Goal: Check status: Check status

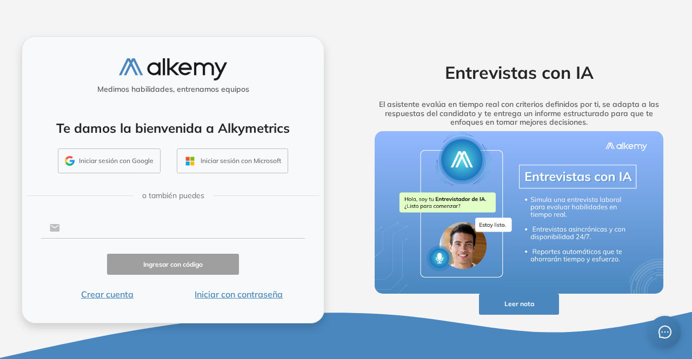
drag, startPoint x: 143, startPoint y: 220, endPoint x: 139, endPoint y: 228, distance: 8.9
click at [143, 220] on input "text" at bounding box center [182, 228] width 245 height 21
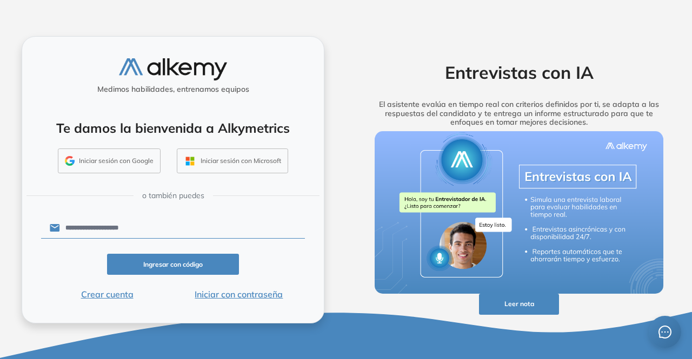
drag, startPoint x: 157, startPoint y: 231, endPoint x: 37, endPoint y: 223, distance: 120.3
click at [37, 223] on div "**********" at bounding box center [173, 180] width 303 height 288
type input "**********"
click button "Ingresar con código" at bounding box center [173, 264] width 132 height 21
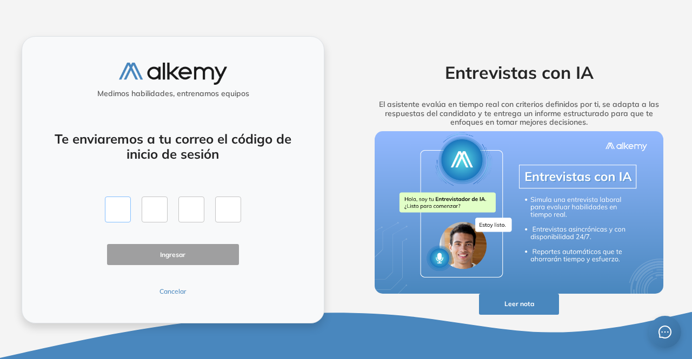
click at [116, 212] on input "text" at bounding box center [118, 210] width 26 height 26
type input "*"
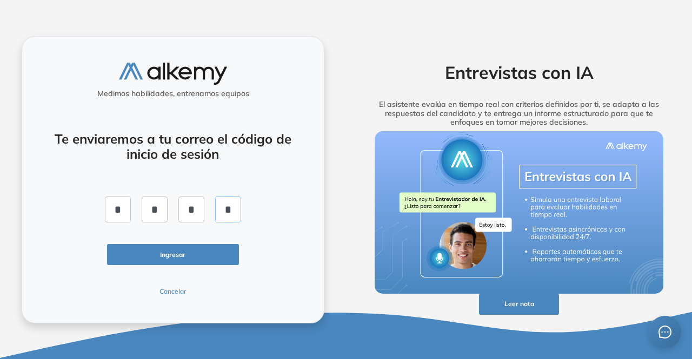
type input "*"
click button "Ingresar" at bounding box center [173, 254] width 132 height 21
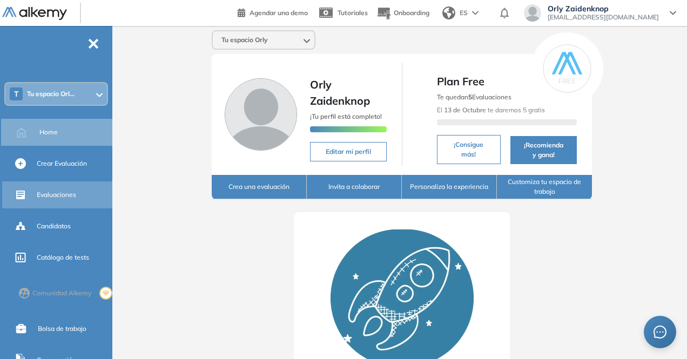
click at [52, 193] on span "Evaluaciones" at bounding box center [56, 195] width 39 height 10
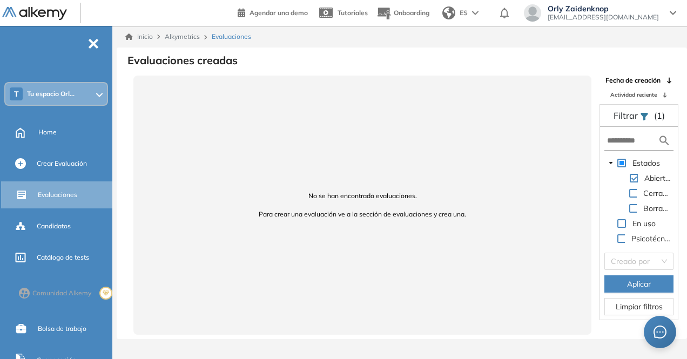
click at [71, 94] on span "Tu espacio Orl..." at bounding box center [51, 94] width 48 height 9
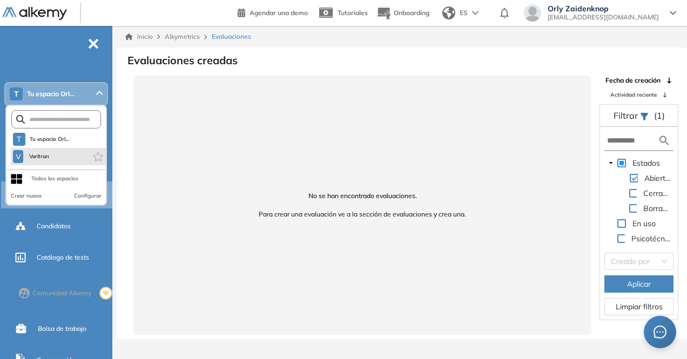
click at [50, 155] on span "Veritran" at bounding box center [39, 156] width 23 height 9
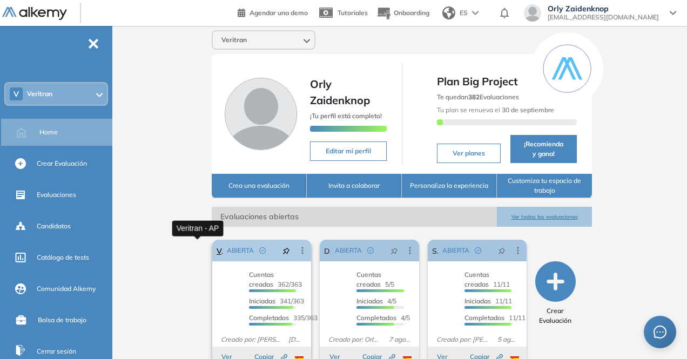
click at [217, 249] on link "Veritran - AP" at bounding box center [220, 251] width 6 height 22
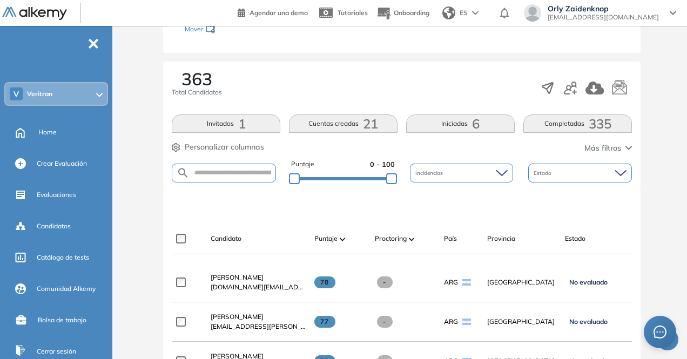
scroll to position [162, 0]
click at [587, 124] on button "Completadas 335" at bounding box center [578, 123] width 109 height 18
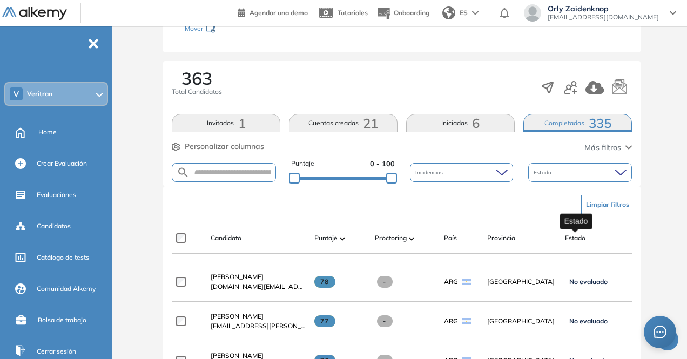
click at [571, 236] on span "Estado" at bounding box center [575, 238] width 21 height 10
click at [597, 123] on span "335" at bounding box center [600, 123] width 23 height 0
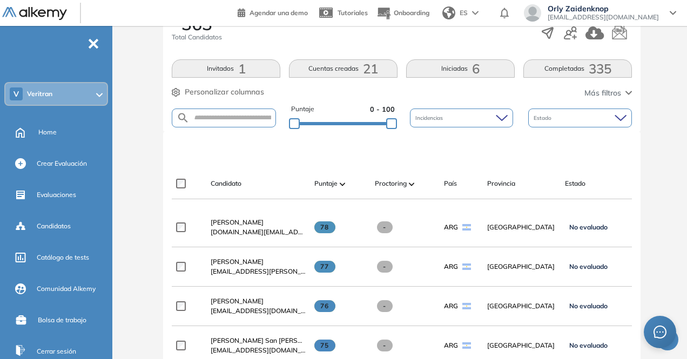
click at [561, 68] on button "Completadas 335" at bounding box center [578, 68] width 109 height 18
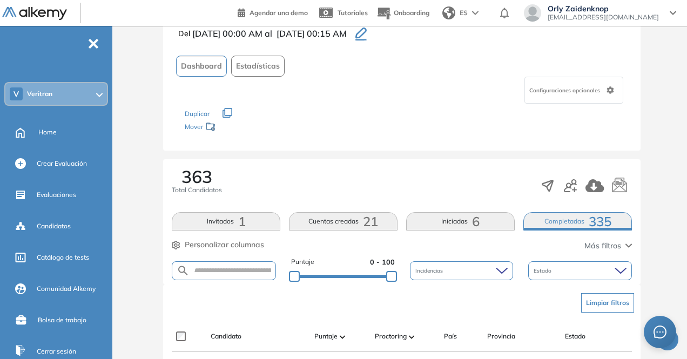
scroll to position [216, 0]
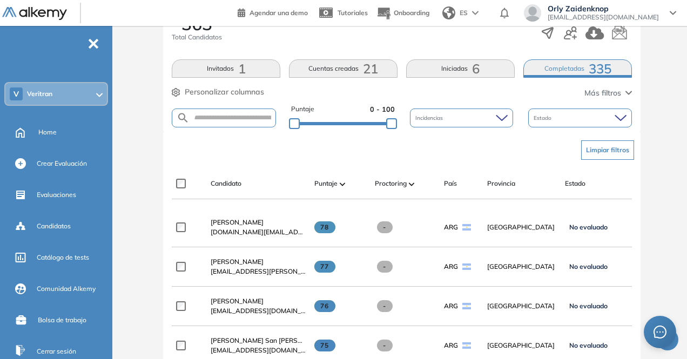
click at [620, 142] on button "Limpiar filtros" at bounding box center [608, 150] width 53 height 19
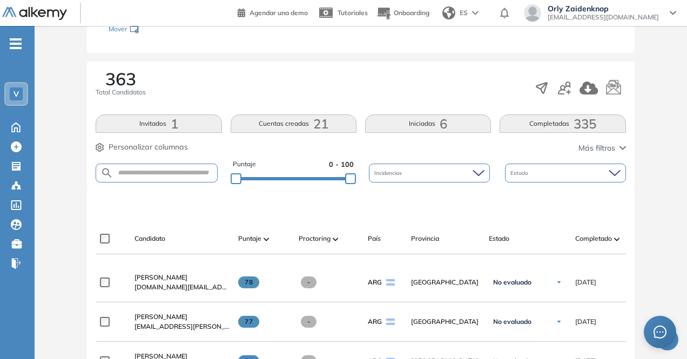
click at [544, 117] on button "Completadas 335" at bounding box center [563, 124] width 126 height 18
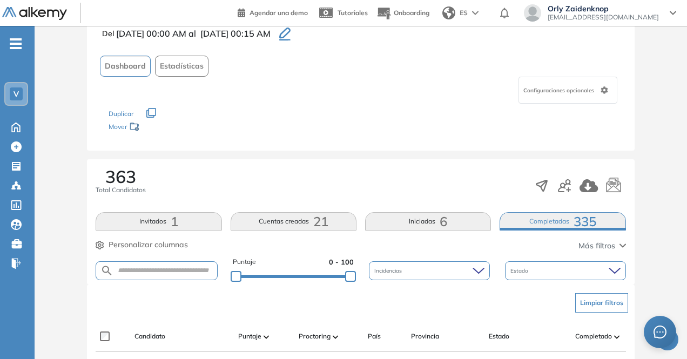
scroll to position [161, 0]
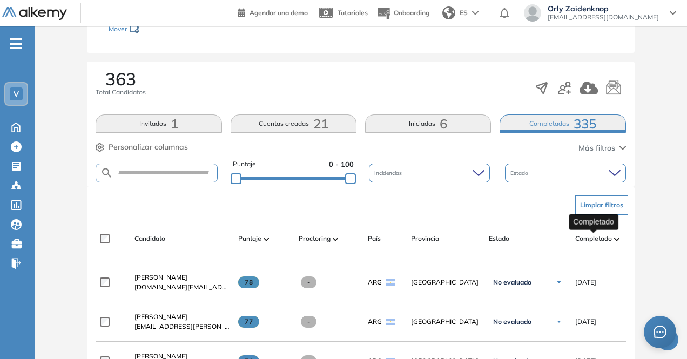
click at [585, 239] on span "Completado" at bounding box center [594, 239] width 37 height 10
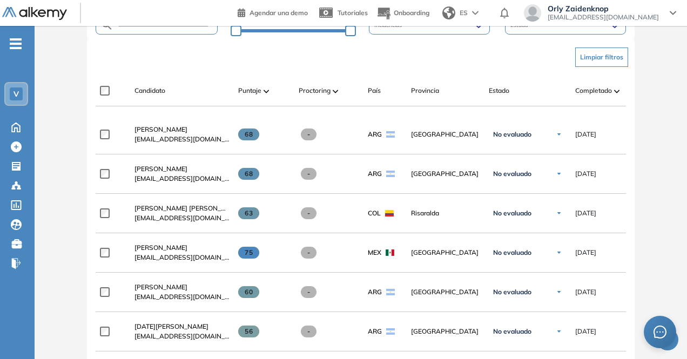
scroll to position [300, 0]
